Goal: Information Seeking & Learning: Learn about a topic

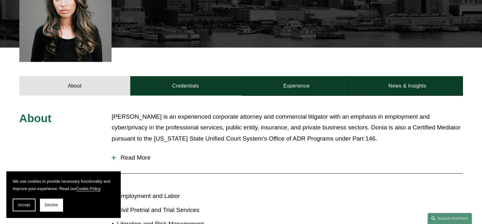
scroll to position [203, 0]
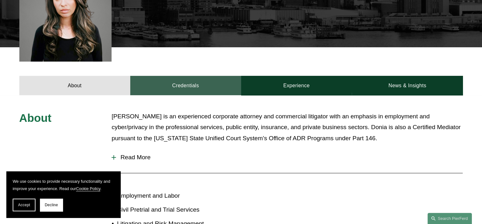
click at [185, 83] on link "Credentials" at bounding box center [185, 85] width 111 height 19
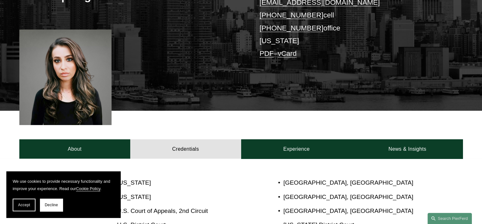
scroll to position [0, 0]
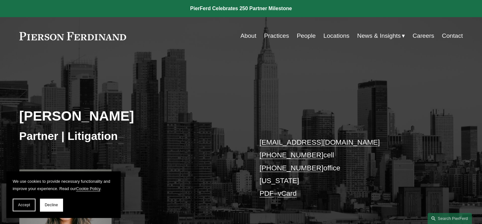
click at [306, 36] on link "People" at bounding box center [306, 36] width 19 height 12
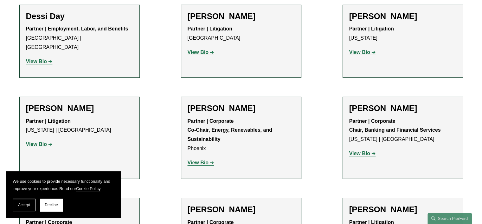
scroll to position [2909, 0]
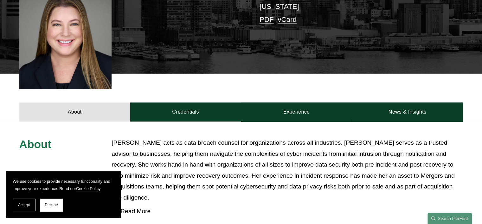
scroll to position [190, 0]
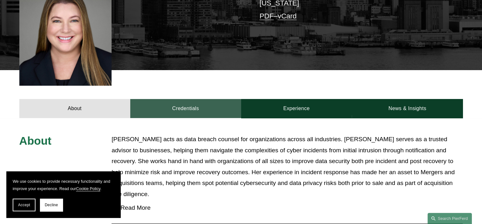
click at [180, 101] on link "Credentials" at bounding box center [185, 108] width 111 height 19
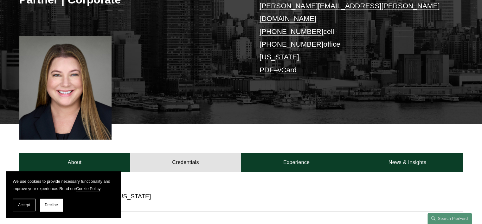
scroll to position [127, 0]
